Goal: Task Accomplishment & Management: Complete application form

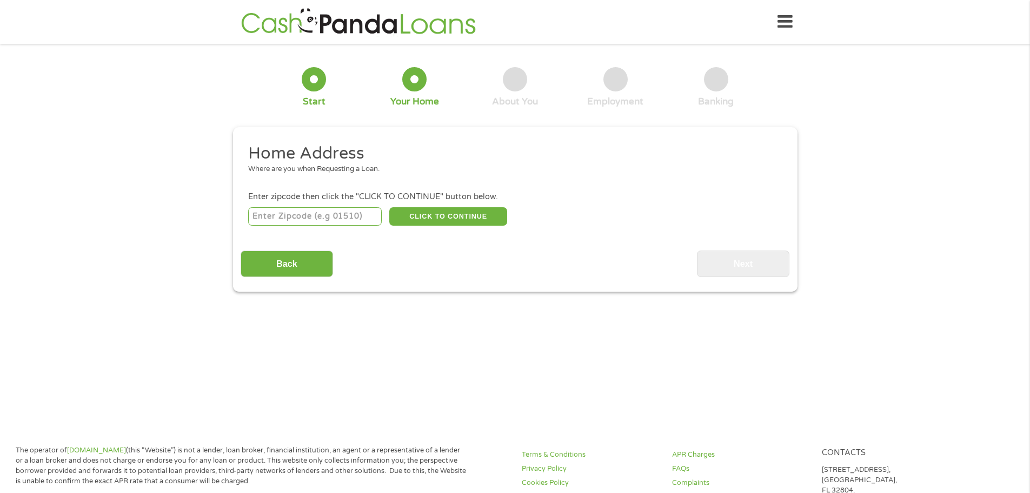
click at [308, 214] on input "number" at bounding box center [315, 216] width 134 height 18
type input "52003"
click at [443, 218] on button "CLICK TO CONTINUE" at bounding box center [448, 216] width 118 height 18
type input "52003"
type input "Dubuque"
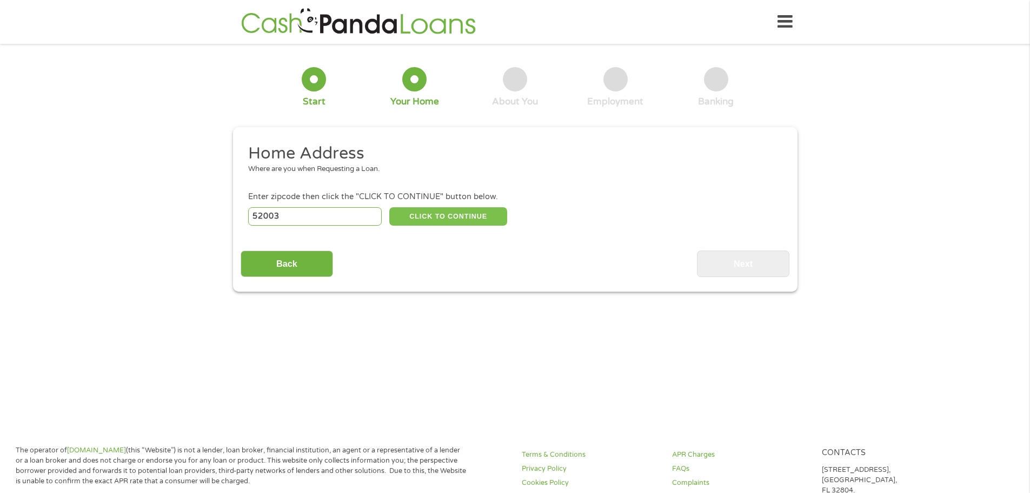
select select "[US_STATE]"
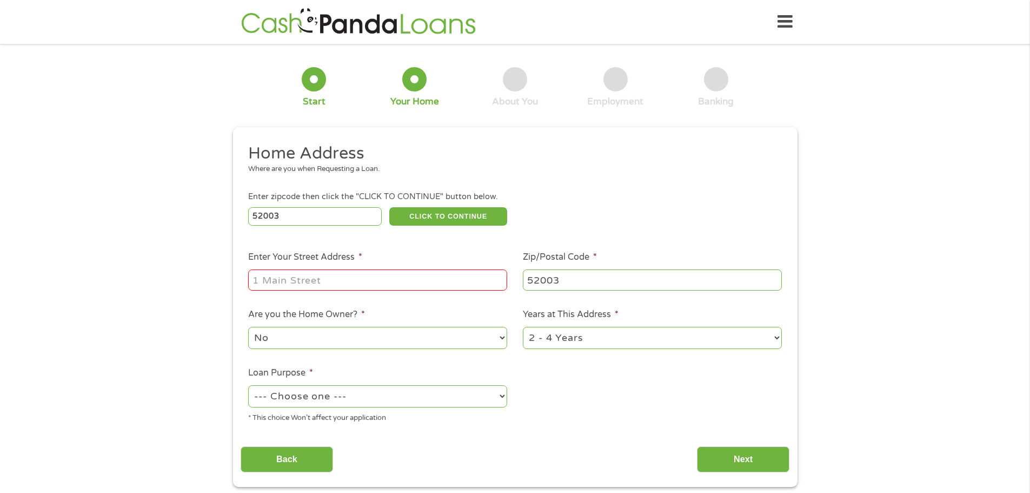
click at [368, 283] on input "Enter Your Street Address *" at bounding box center [377, 279] width 259 height 21
type input "[STREET_ADDRESS][PERSON_NAME]"
click at [346, 336] on select "No Yes" at bounding box center [377, 338] width 259 height 22
select select "yes"
click at [248, 327] on select "No Yes" at bounding box center [377, 338] width 259 height 22
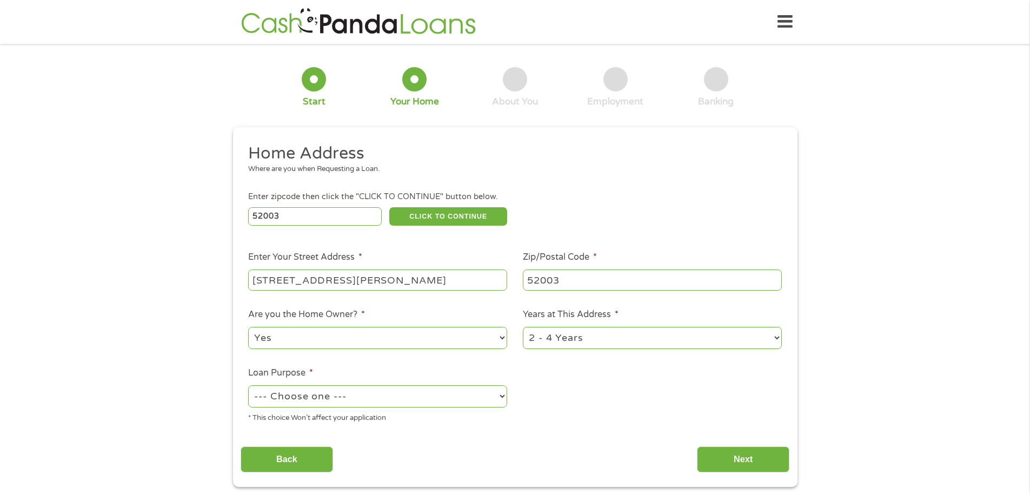
click at [348, 395] on select "--- Choose one --- Pay Bills Debt Consolidation Home Improvement Major Purchase…" at bounding box center [377, 396] width 259 height 22
select select "majorpurchase"
click at [248, 385] on select "--- Choose one --- Pay Bills Debt Consolidation Home Improvement Major Purchase…" at bounding box center [377, 396] width 259 height 22
click at [717, 459] on input "Next" at bounding box center [743, 459] width 92 height 27
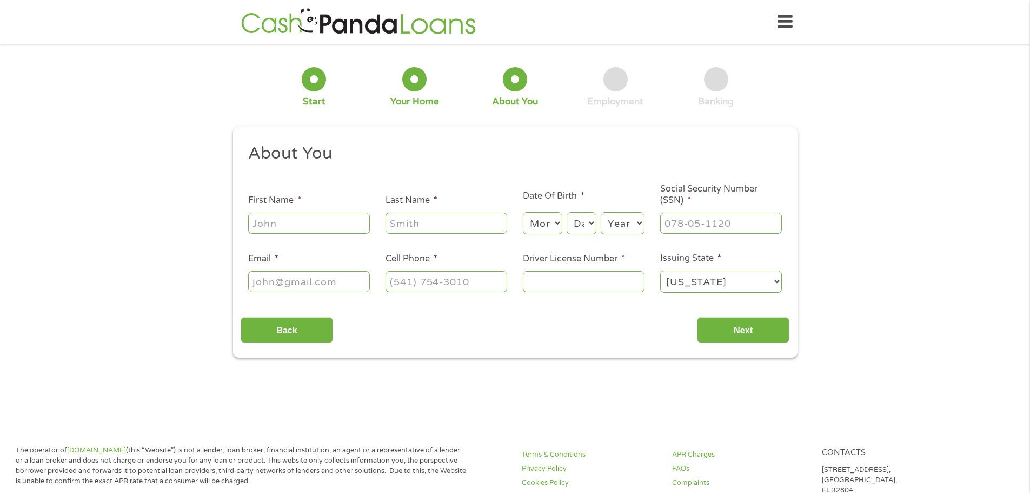
scroll to position [4, 4]
click at [314, 228] on input "First Name *" at bounding box center [309, 223] width 122 height 21
type input "CHASE"
type input "[PERSON_NAME]"
select select "8"
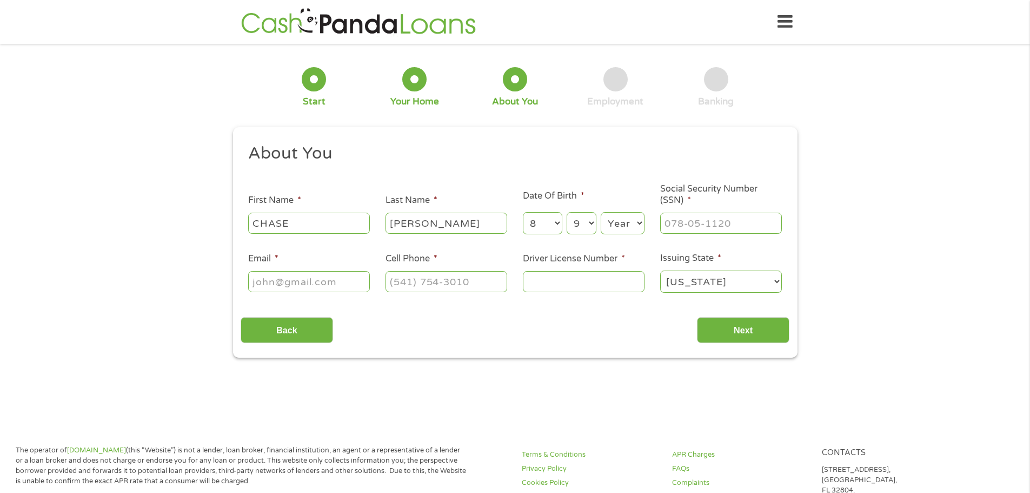
select select "10"
select select "2005"
type input "483-35-4096"
type input "[EMAIL_ADDRESS][DOMAIN_NAME]"
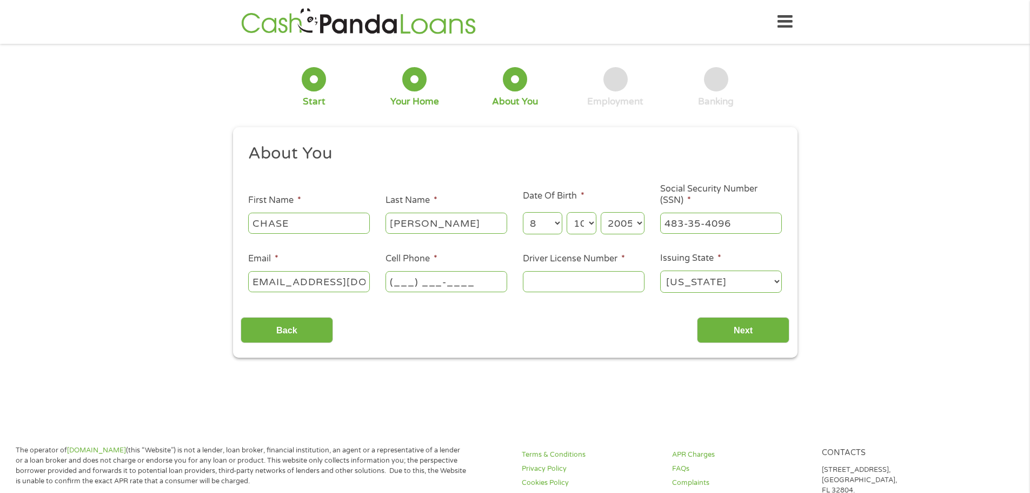
scroll to position [0, 0]
type input "[PHONE_NUMBER]"
type input "744AX8345"
click at [732, 330] on input "Next" at bounding box center [743, 330] width 92 height 27
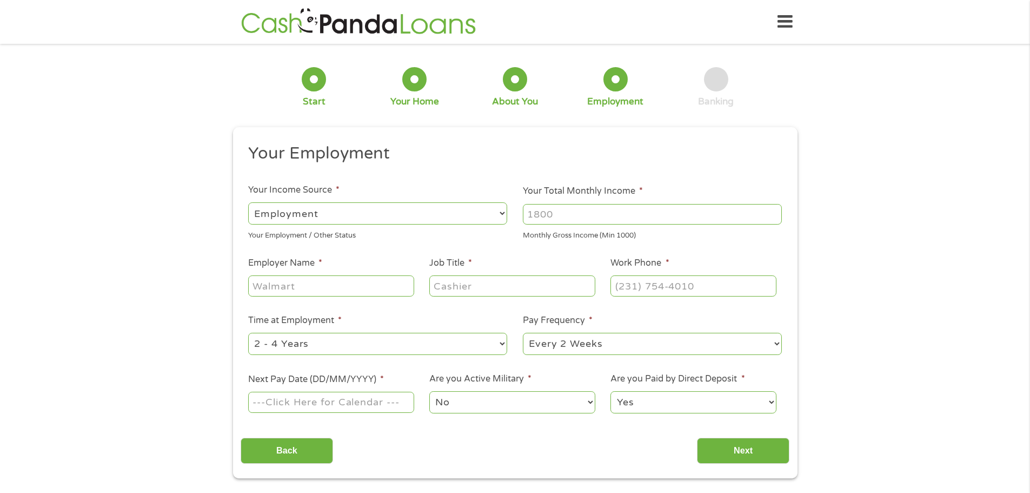
click at [363, 216] on select "--- Choose one --- Employment [DEMOGRAPHIC_DATA] Benefits" at bounding box center [377, 213] width 259 height 22
click at [248, 202] on select "--- Choose one --- Employment [DEMOGRAPHIC_DATA] Benefits" at bounding box center [377, 213] width 259 height 22
click at [585, 215] on input "Your Total Monthly Income *" at bounding box center [652, 214] width 259 height 21
click at [152, 75] on div "1 Start 2 Your Home 3 About You 4 Employment 5 Banking 6 This field is hidden w…" at bounding box center [515, 264] width 1030 height 427
click at [561, 219] on input "Your Total Monthly Income *" at bounding box center [652, 214] width 259 height 21
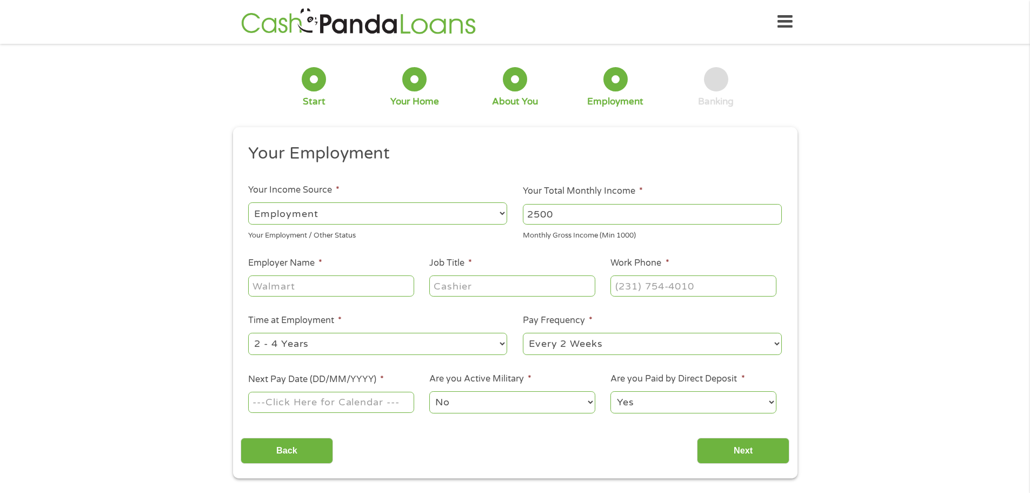
type input "2500"
click at [314, 289] on input "Employer Name *" at bounding box center [330, 285] width 165 height 21
type input "CASEYS"
type input "CASHIER"
type input "[PHONE_NUMBER]"
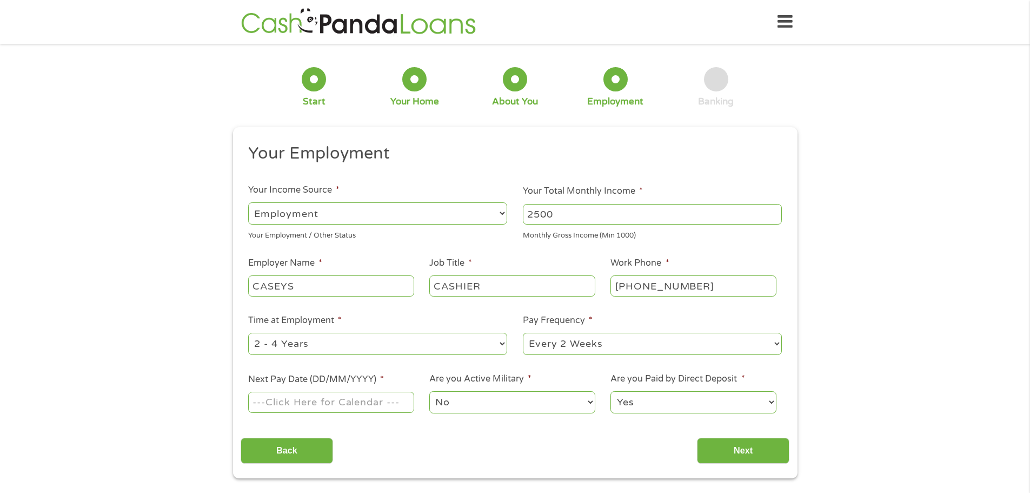
click at [885, 128] on div "1 Start 2 Your Home 3 About You 4 Employment 5 Banking 6 This field is hidden w…" at bounding box center [515, 264] width 1030 height 427
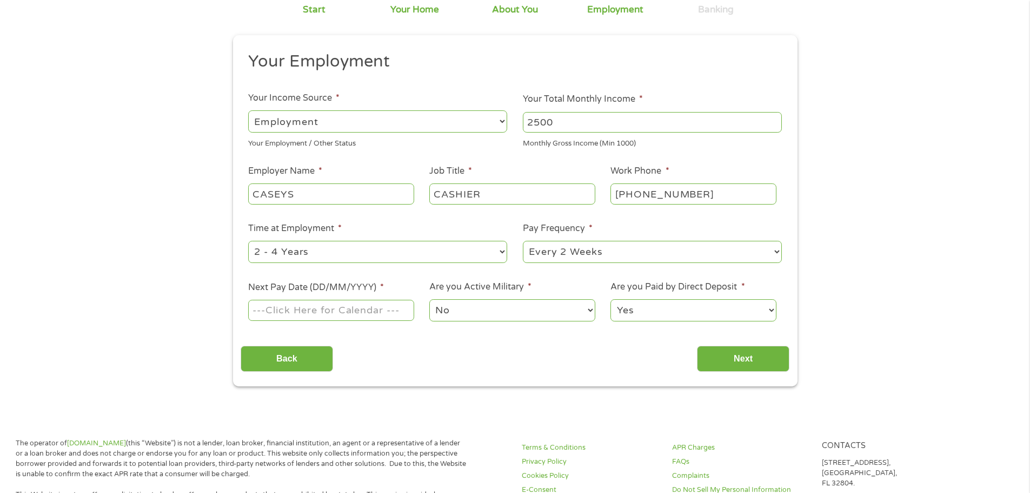
scroll to position [162, 0]
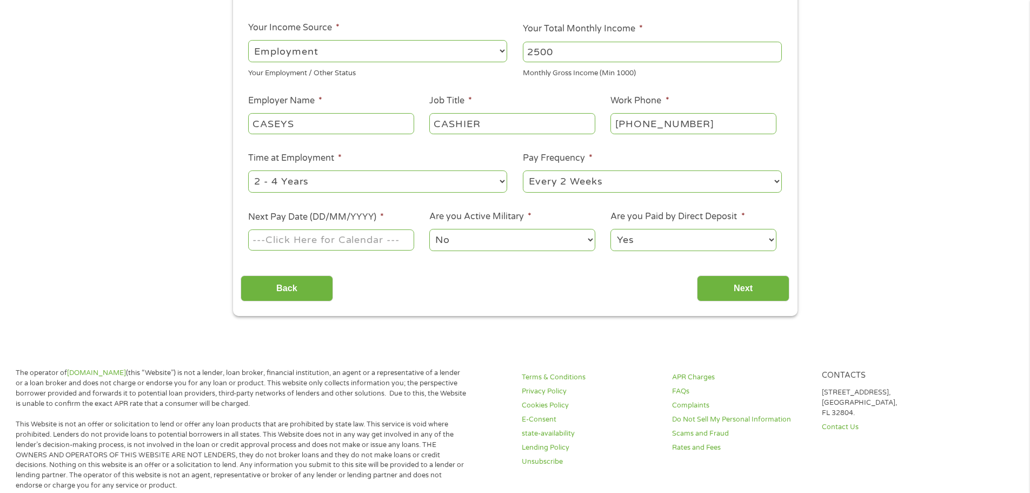
click at [347, 240] on body "Home Get Loan Offer How it works FAQs Blog Cash Loans Quick Loans Online Loans …" at bounding box center [515, 427] width 1030 height 1179
click at [347, 240] on input "Next Pay Date (DD/MM/YYYY) *" at bounding box center [330, 239] width 165 height 21
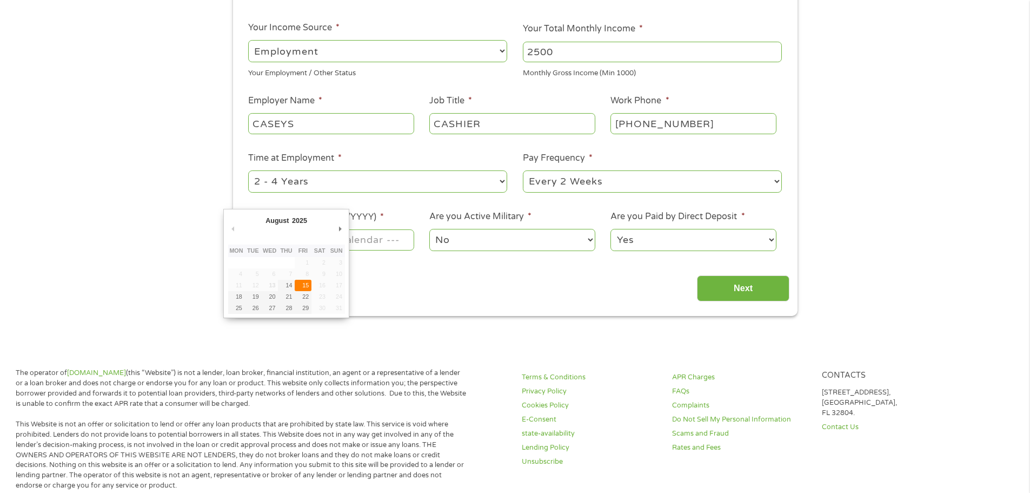
type input "[DATE]"
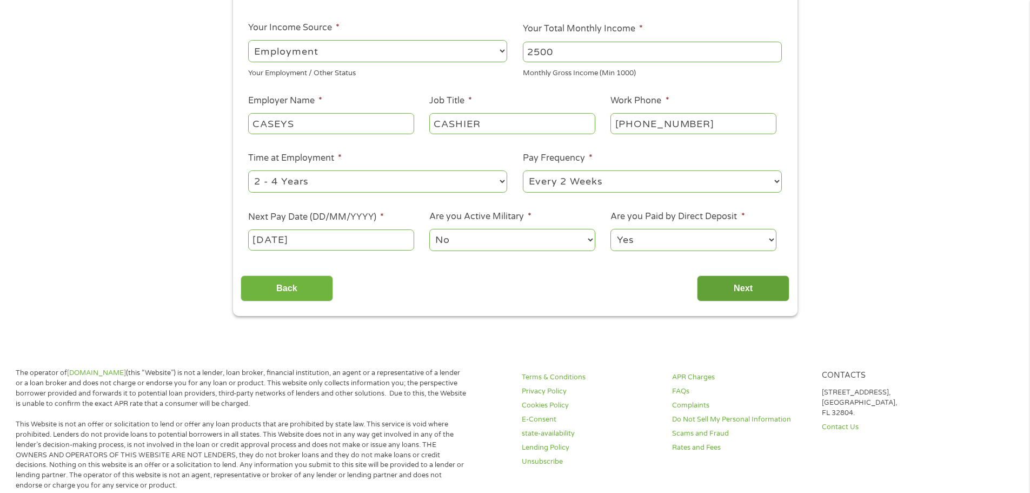
click at [732, 280] on input "Next" at bounding box center [743, 288] width 92 height 27
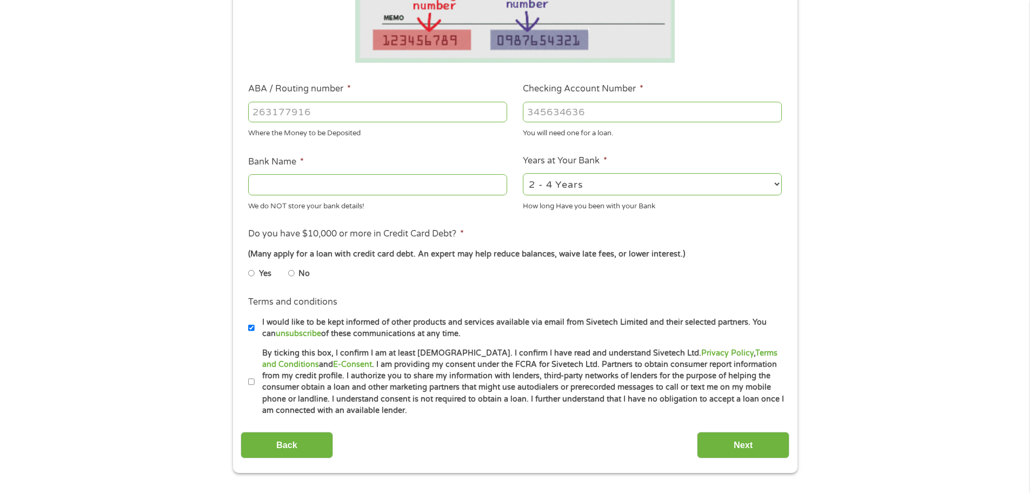
scroll to position [270, 0]
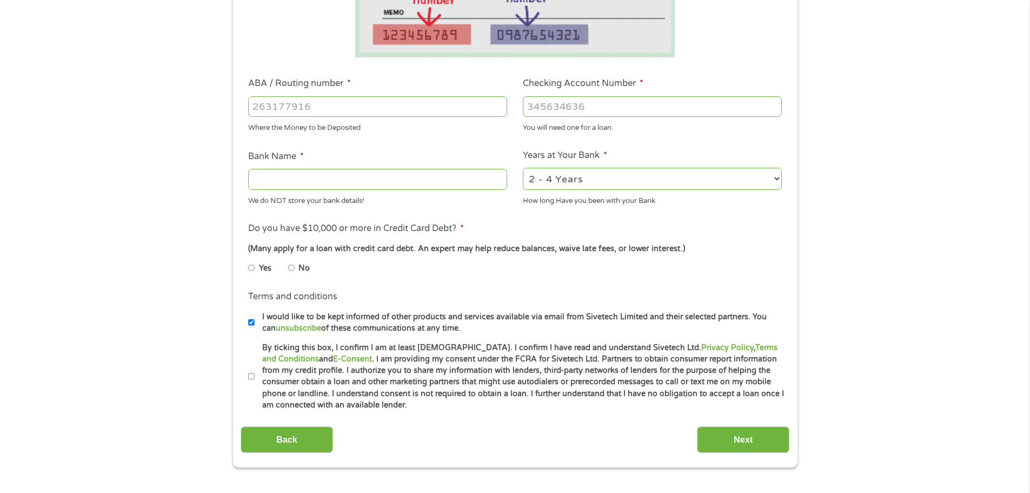
click at [407, 107] on input "ABA / Routing number *" at bounding box center [377, 106] width 259 height 21
type input "273974581"
type input "DUPACO COMMUNITY CREDIT UNION"
type input "273974581"
type input "930728944"
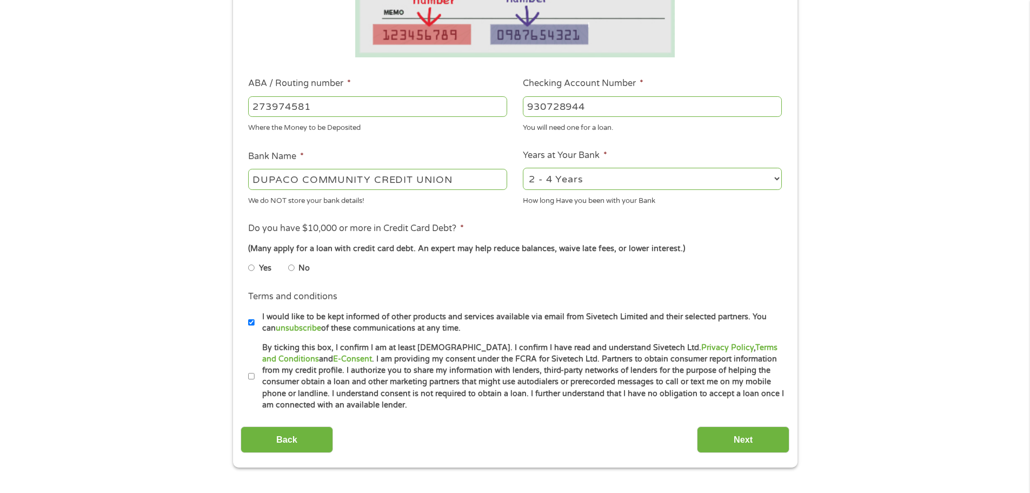
click at [293, 267] on input "No" at bounding box center [291, 267] width 6 height 17
radio input "true"
click at [252, 379] on input "By ticking this box, I confirm I am at least [DEMOGRAPHIC_DATA]. I confirm I ha…" at bounding box center [251, 376] width 6 height 17
checkbox input "true"
click at [727, 441] on input "Next" at bounding box center [743, 439] width 92 height 27
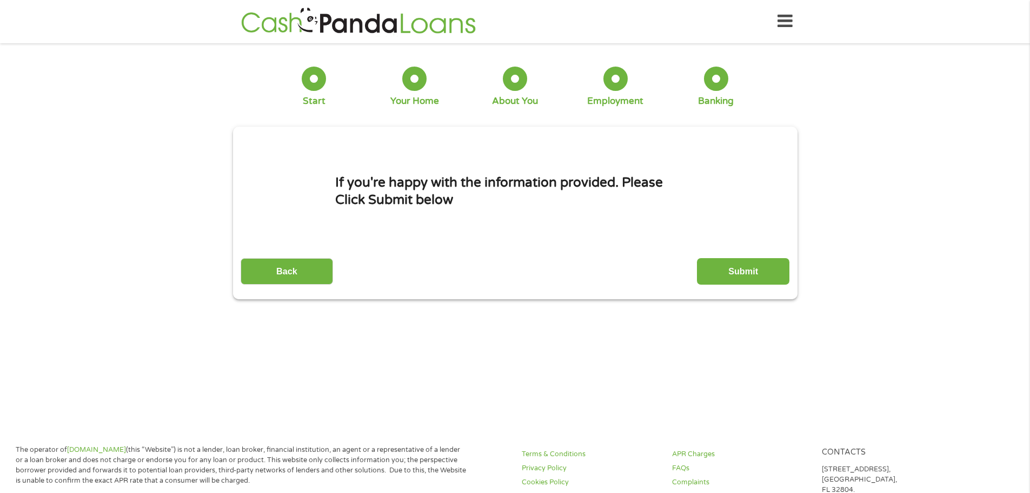
scroll to position [0, 0]
click at [714, 269] on input "Submit" at bounding box center [743, 272] width 92 height 27
